Goal: Task Accomplishment & Management: Manage account settings

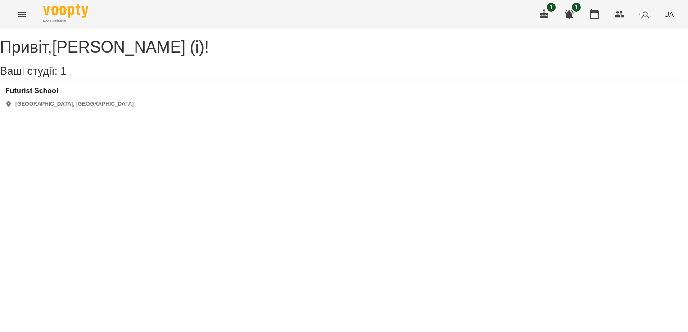
click at [447, 17] on button "button" at bounding box center [545, 15] width 22 height 22
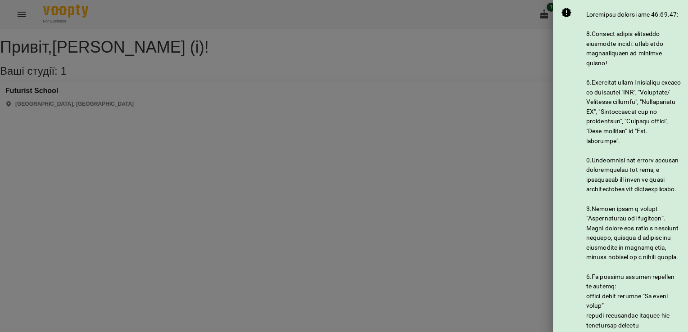
click at [447, 50] on div at bounding box center [344, 166] width 688 height 332
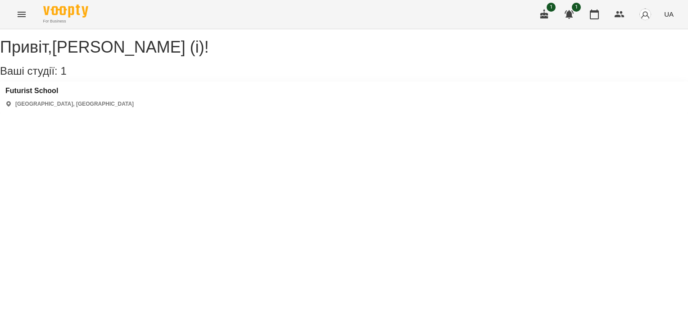
click at [15, 18] on button "Menu" at bounding box center [22, 15] width 22 height 22
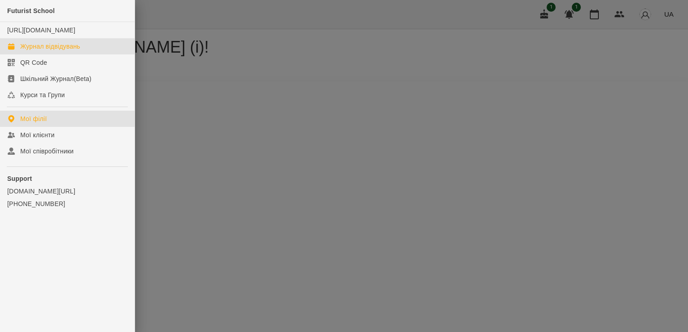
click at [62, 51] on div "Журнал відвідувань" at bounding box center [50, 46] width 60 height 9
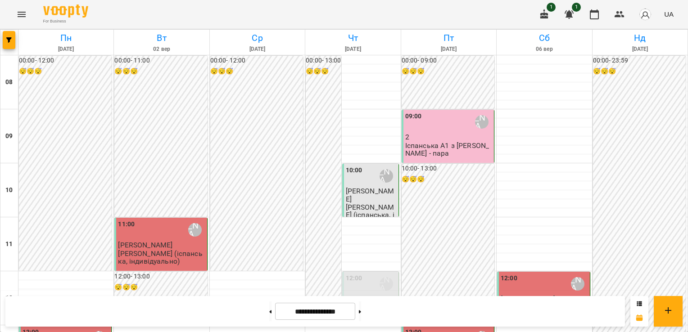
scroll to position [496, 0]
click at [361, 313] on icon at bounding box center [360, 311] width 2 height 3
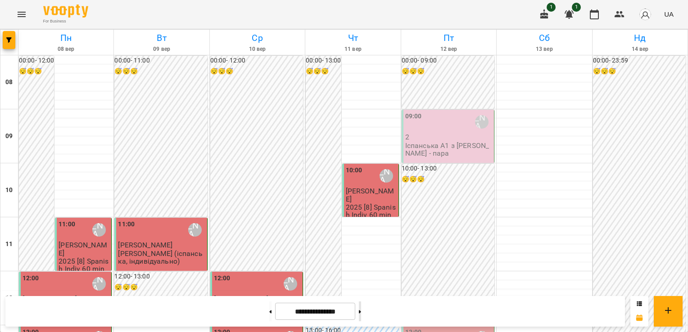
click at [361, 305] on button at bounding box center [360, 312] width 2 height 20
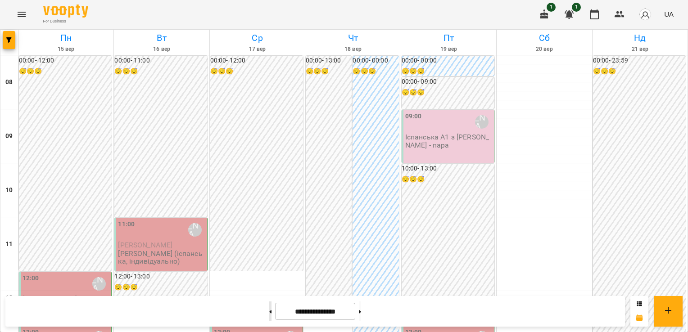
click at [269, 313] on icon at bounding box center [270, 312] width 2 height 4
type input "**********"
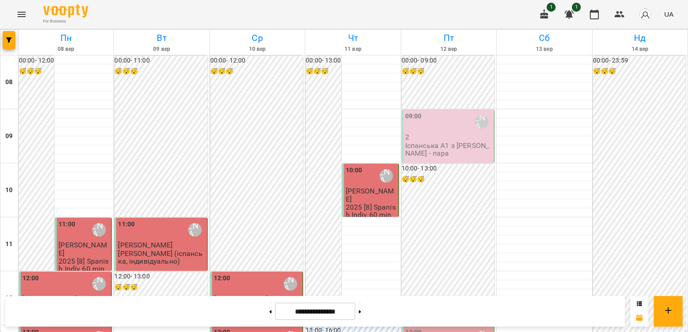
scroll to position [0, 0]
click at [443, 145] on p "Іспанська А1 з [PERSON_NAME] - пара" at bounding box center [448, 150] width 87 height 16
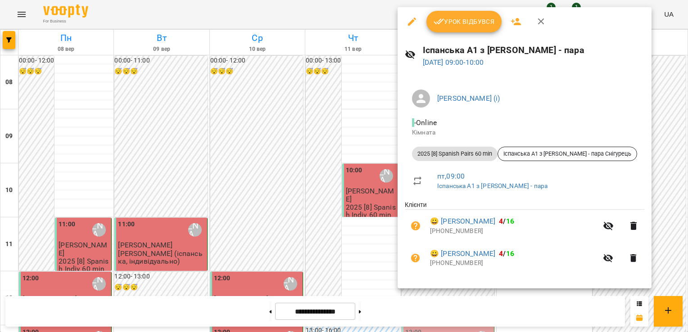
click at [447, 15] on button "Урок відбувся" at bounding box center [465, 22] width 76 height 22
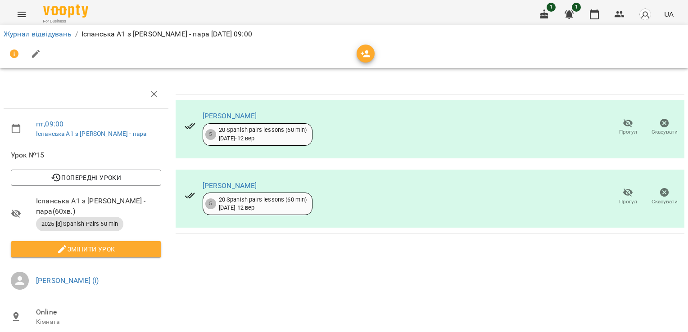
click at [22, 7] on button "Menu" at bounding box center [22, 15] width 22 height 22
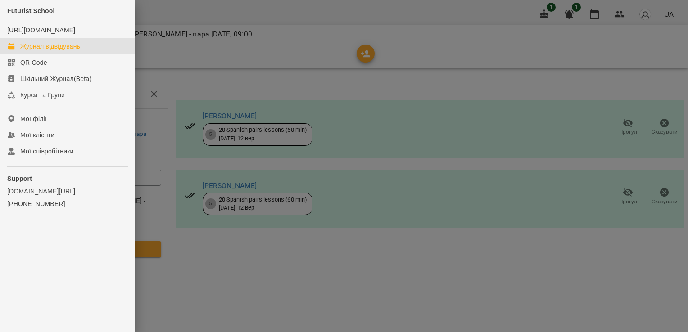
click at [78, 51] on div "Журнал відвідувань" at bounding box center [50, 46] width 60 height 9
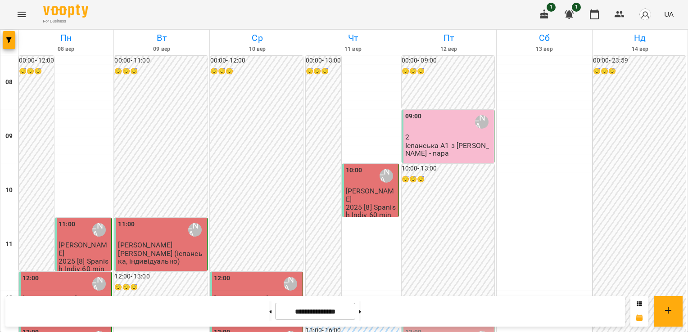
scroll to position [225, 0]
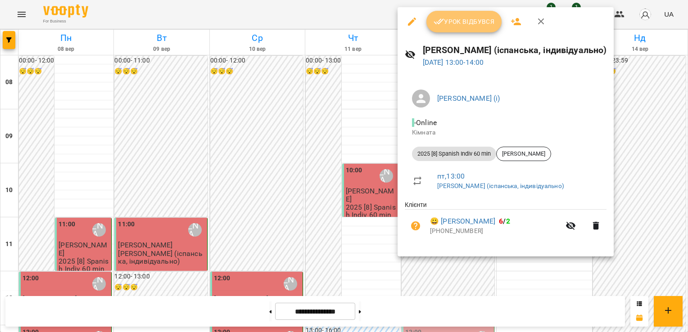
click at [447, 24] on span "Урок відбувся" at bounding box center [464, 21] width 61 height 11
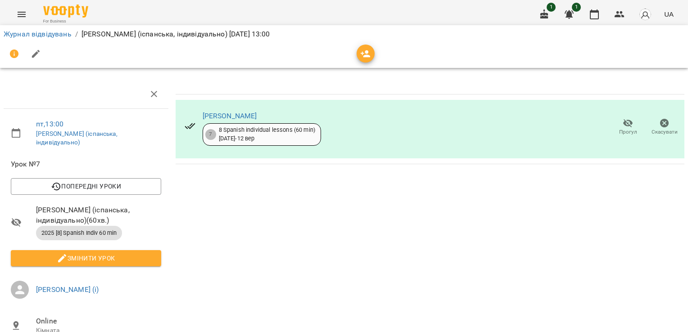
click at [21, 11] on icon "Menu" at bounding box center [21, 14] width 11 height 11
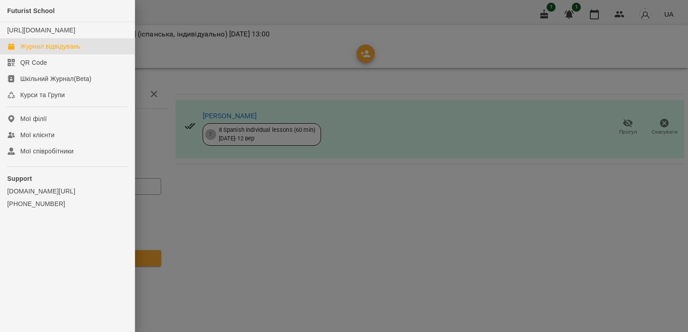
drag, startPoint x: 85, startPoint y: 54, endPoint x: 100, endPoint y: 56, distance: 15.0
click at [85, 54] on link "Журнал відвідувань" at bounding box center [67, 46] width 135 height 16
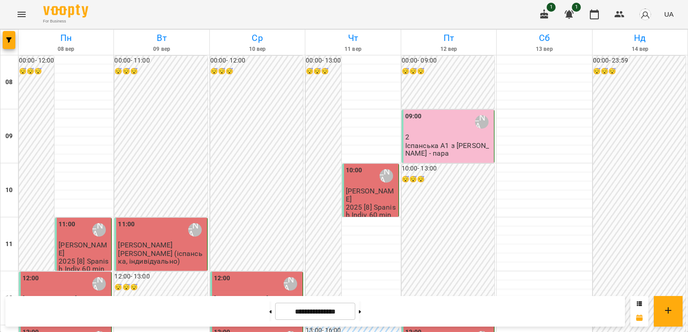
scroll to position [315, 0]
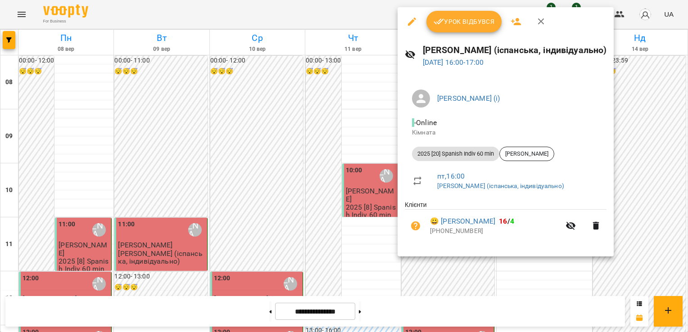
click at [447, 282] on div at bounding box center [344, 166] width 688 height 332
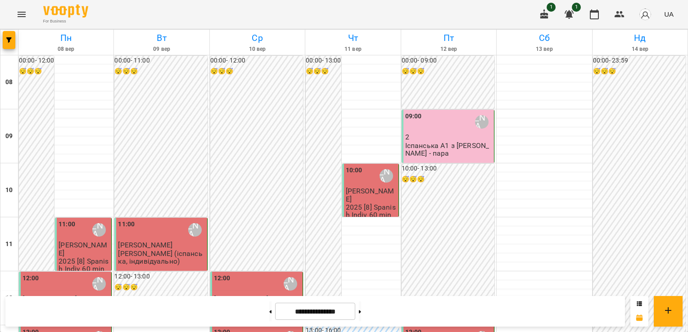
scroll to position [180, 0]
click at [361, 311] on button at bounding box center [360, 312] width 2 height 20
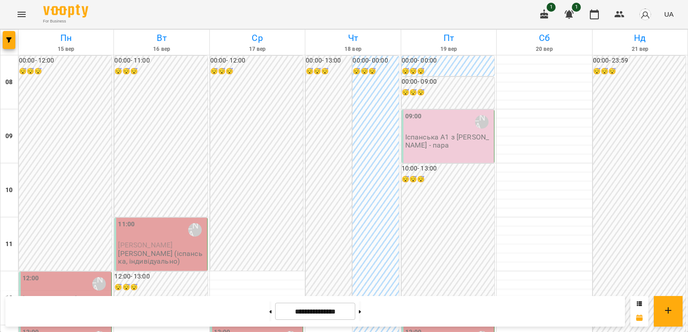
scroll to position [0, 0]
click at [361, 315] on button at bounding box center [360, 312] width 2 height 20
type input "**********"
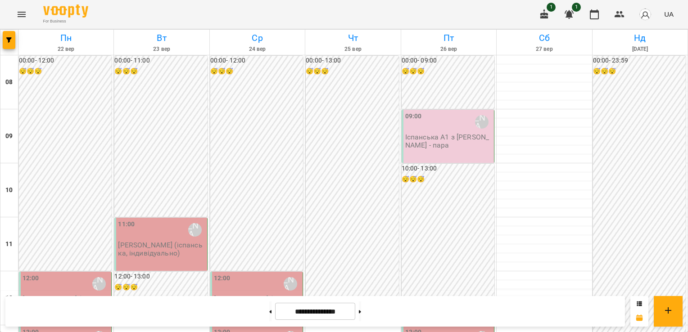
scroll to position [360, 0]
